Goal: Task Accomplishment & Management: Manage account settings

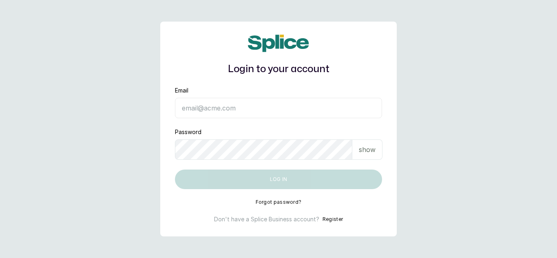
click at [247, 130] on div "Password show" at bounding box center [278, 144] width 207 height 32
click at [243, 115] on input "Email" at bounding box center [278, 108] width 207 height 20
type input "dhebbiespride@gmail.com"
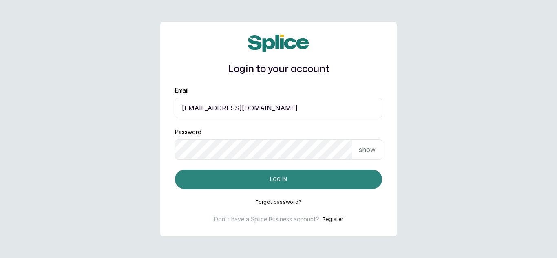
click at [238, 181] on button "Log in" at bounding box center [278, 180] width 207 height 20
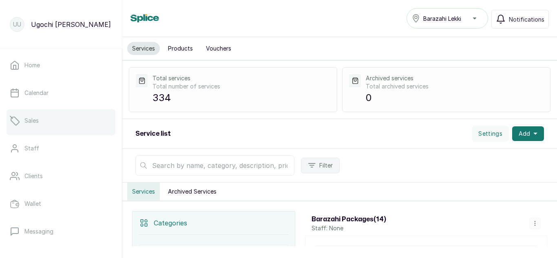
click at [31, 120] on p "Sales" at bounding box center [31, 121] width 14 height 8
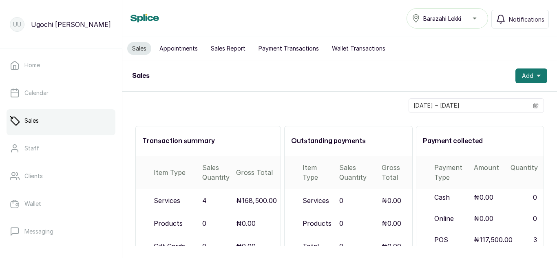
click at [186, 51] on button "Appointments" at bounding box center [178, 48] width 48 height 13
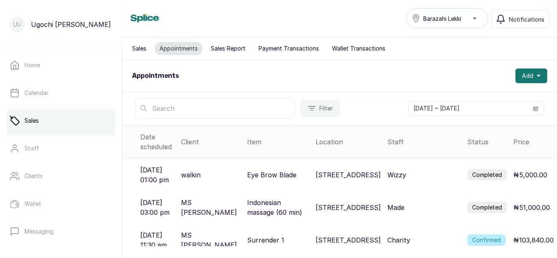
click at [230, 49] on button "Sales Report" at bounding box center [228, 48] width 44 height 13
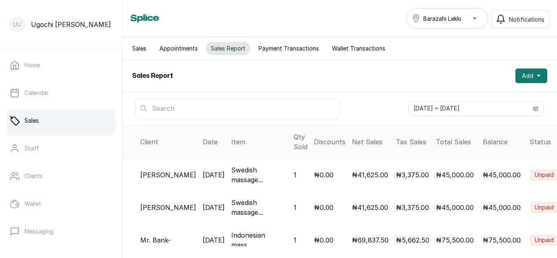
click at [288, 48] on button "Payment Transactions" at bounding box center [289, 48] width 70 height 13
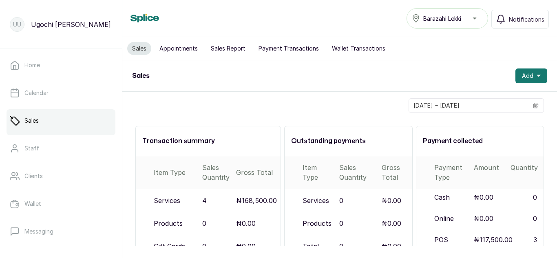
click at [355, 49] on button "Wallet Transactions" at bounding box center [358, 48] width 63 height 13
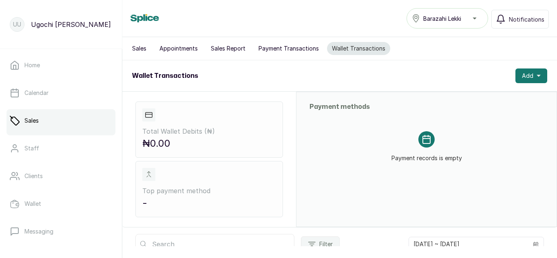
click at [284, 49] on button "Payment Transactions" at bounding box center [289, 48] width 70 height 13
